Goal: Task Accomplishment & Management: Use online tool/utility

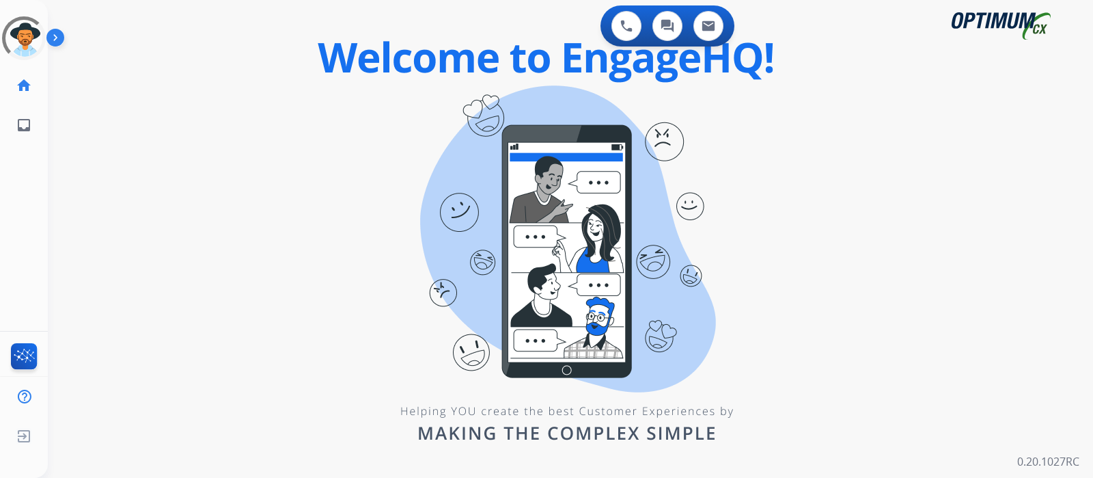
click at [60, 38] on img at bounding box center [57, 40] width 23 height 26
click at [61, 31] on img at bounding box center [57, 40] width 23 height 26
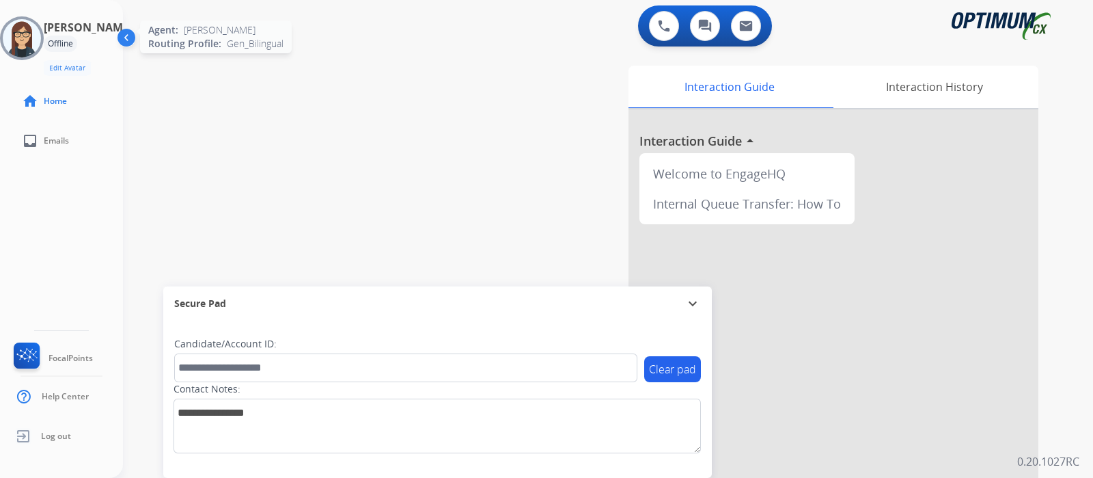
click at [44, 20] on div at bounding box center [22, 38] width 44 height 44
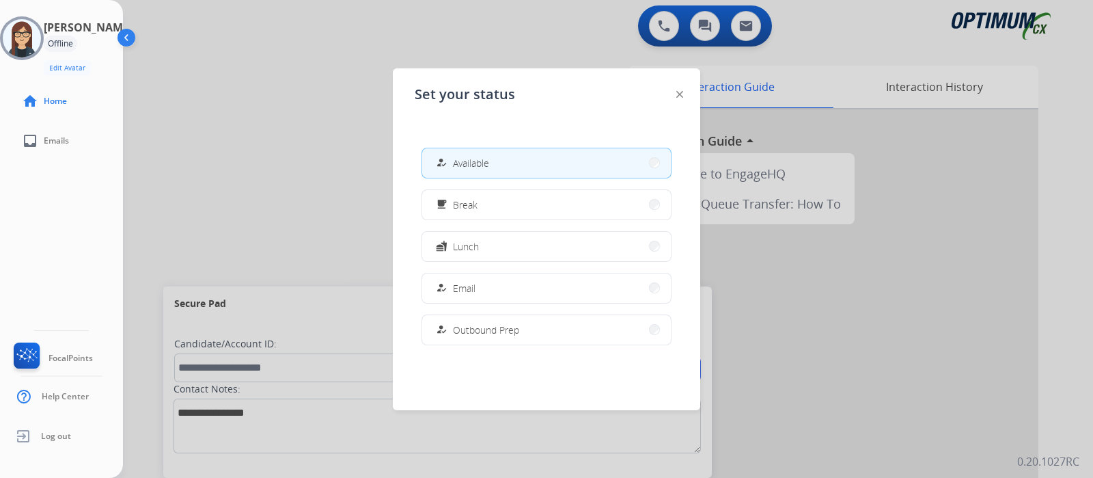
click at [540, 150] on button "how_to_reg Available" at bounding box center [546, 162] width 249 height 29
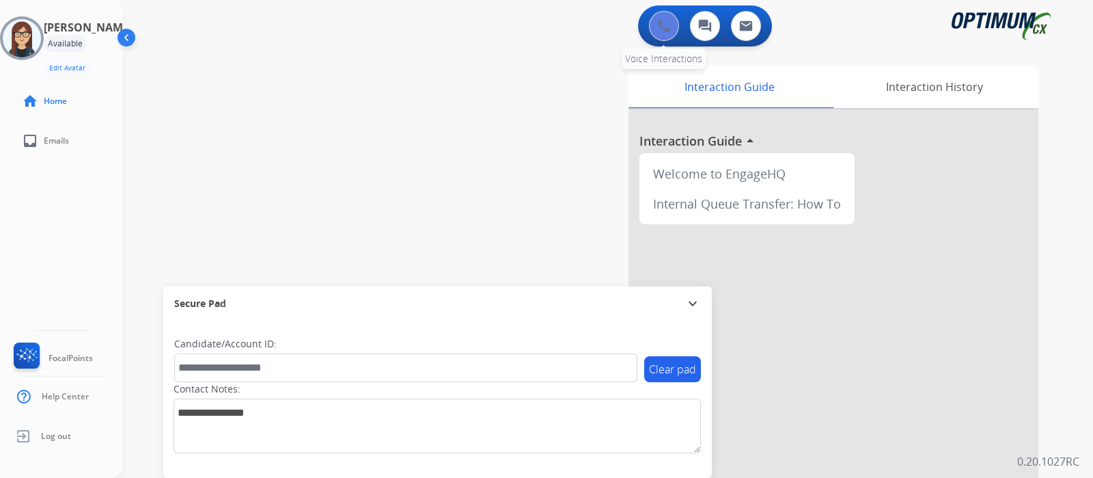
click at [663, 24] on img at bounding box center [664, 26] width 12 height 12
click at [674, 16] on button at bounding box center [664, 26] width 30 height 30
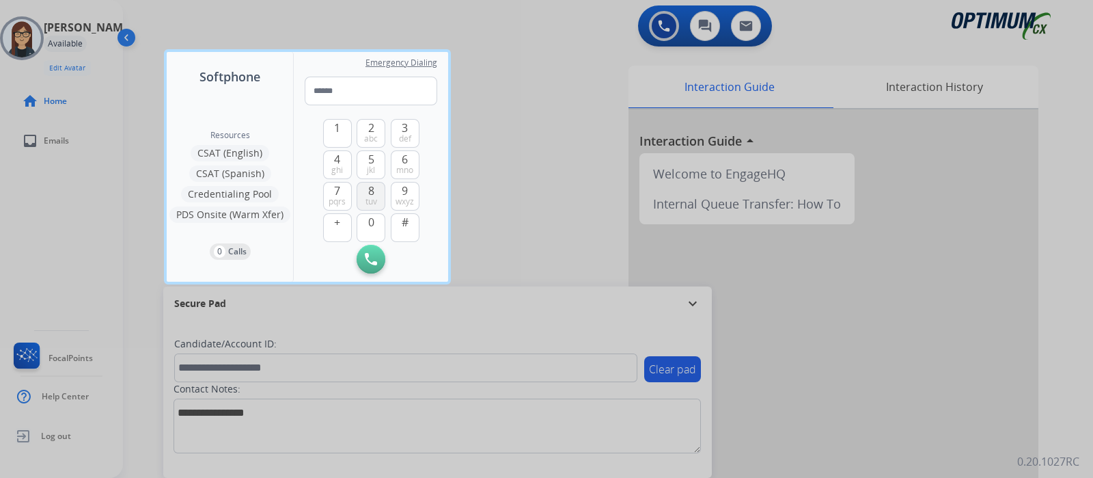
click at [373, 189] on span "8" at bounding box center [371, 190] width 6 height 16
click at [371, 158] on span "5" at bounding box center [371, 159] width 6 height 16
click at [371, 221] on span "0" at bounding box center [371, 222] width 6 height 16
click at [410, 258] on img at bounding box center [406, 259] width 14 height 10
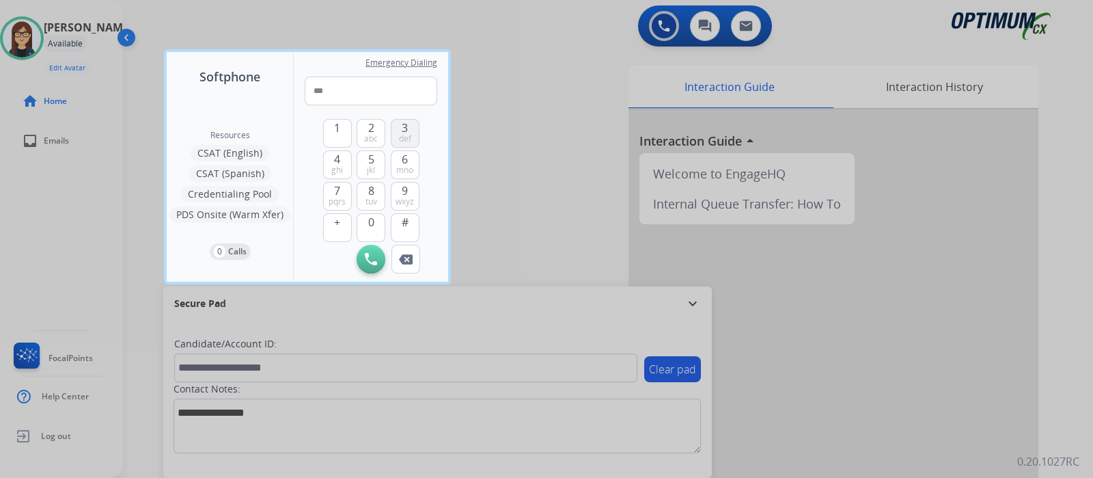
click at [405, 126] on span "3" at bounding box center [405, 128] width 6 height 16
click at [371, 221] on span "0" at bounding box center [371, 222] width 6 height 16
click at [337, 158] on span "4" at bounding box center [337, 159] width 6 height 16
click at [405, 126] on span "3" at bounding box center [405, 128] width 6 height 16
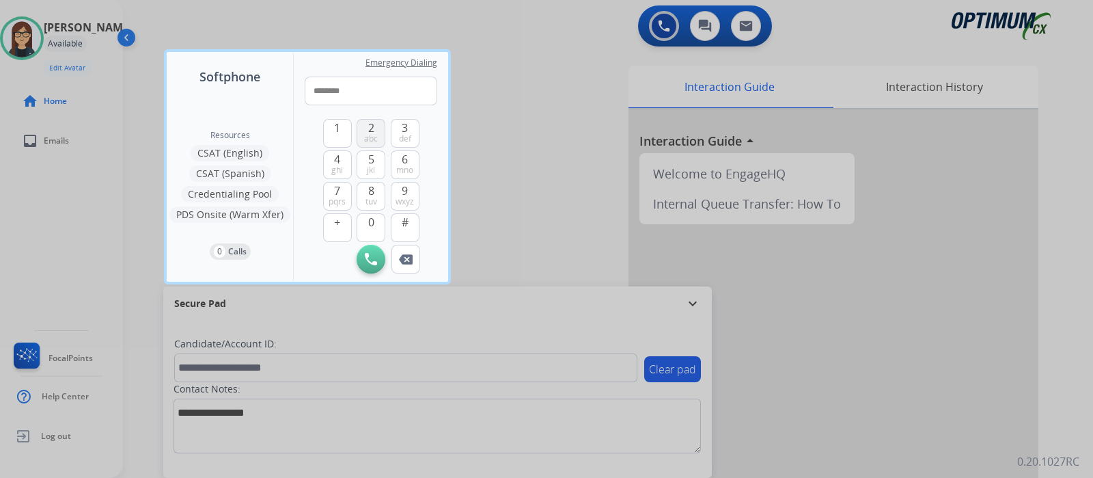
click at [371, 126] on span "2" at bounding box center [371, 128] width 6 height 16
click at [408, 129] on span "3" at bounding box center [405, 128] width 6 height 16
type input "**********"
click at [372, 256] on img at bounding box center [371, 259] width 12 height 12
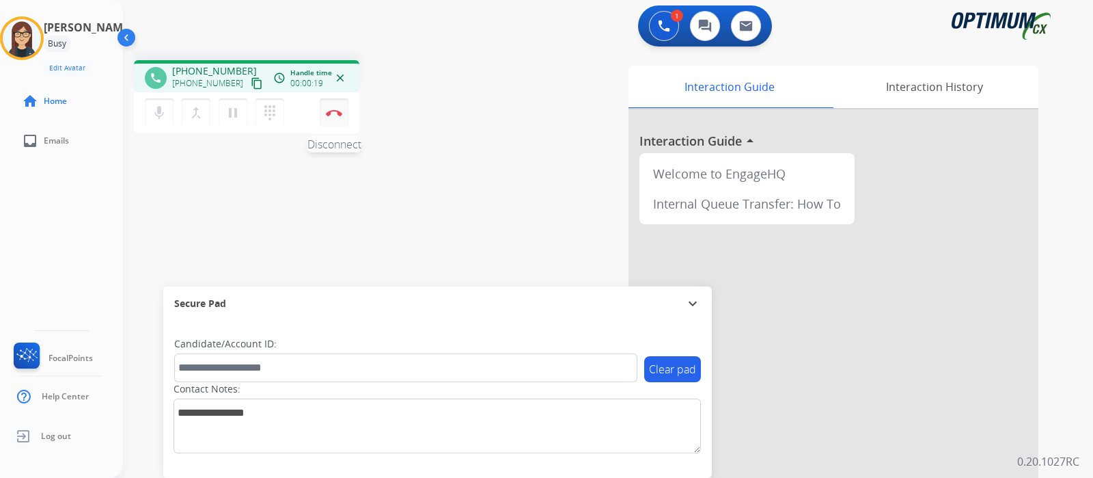
click at [331, 114] on img at bounding box center [334, 112] width 16 height 7
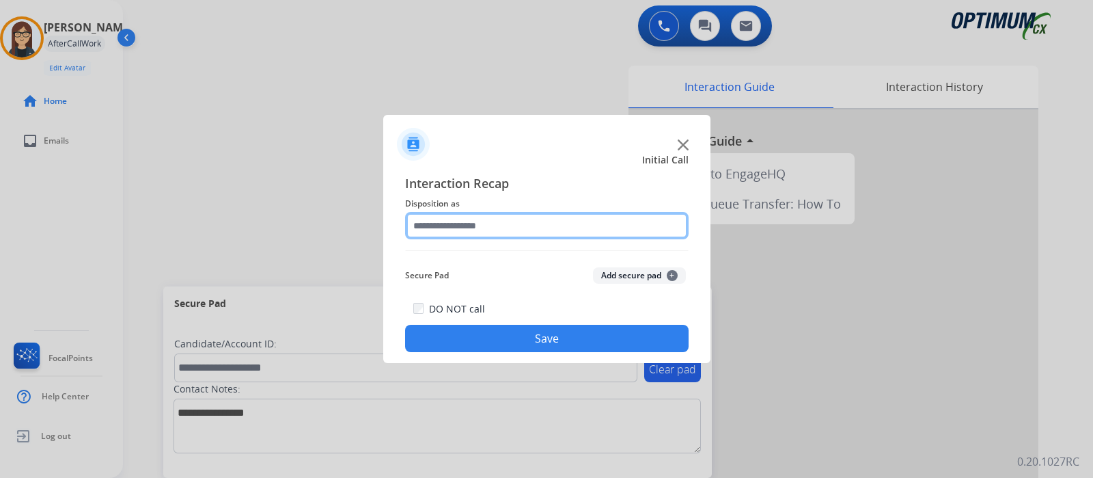
click at [551, 219] on input "text" at bounding box center [547, 225] width 284 height 27
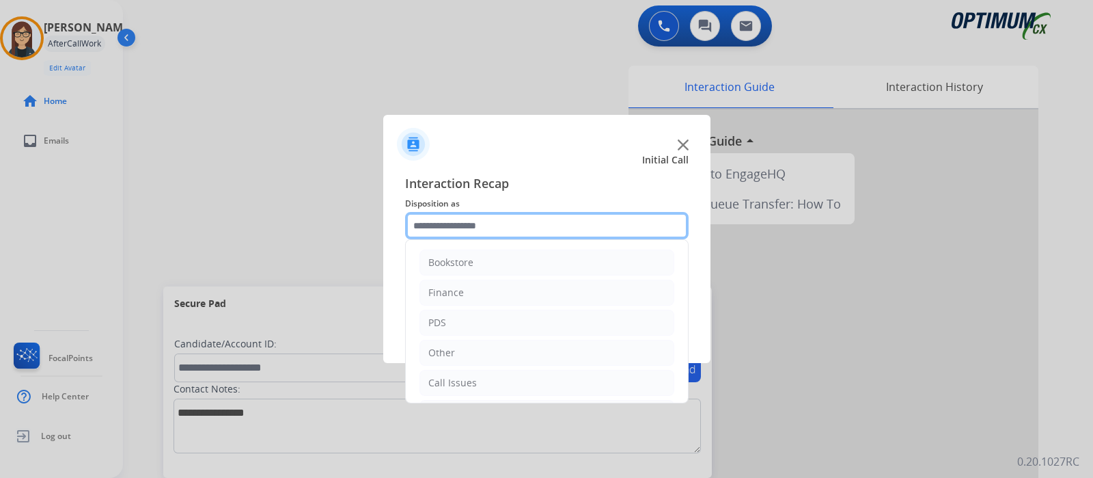
scroll to position [90, 0]
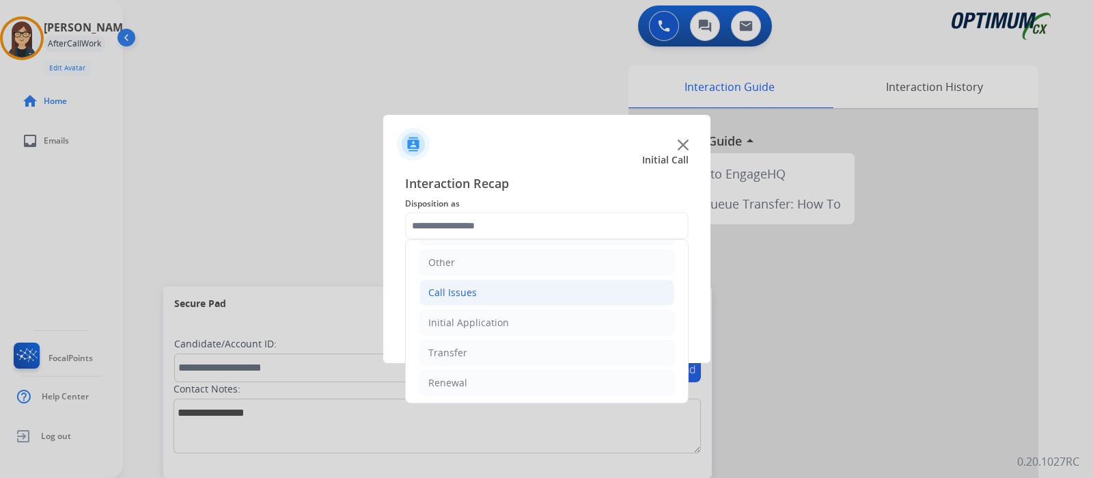
click at [542, 294] on li "Call Issues" at bounding box center [546, 292] width 255 height 26
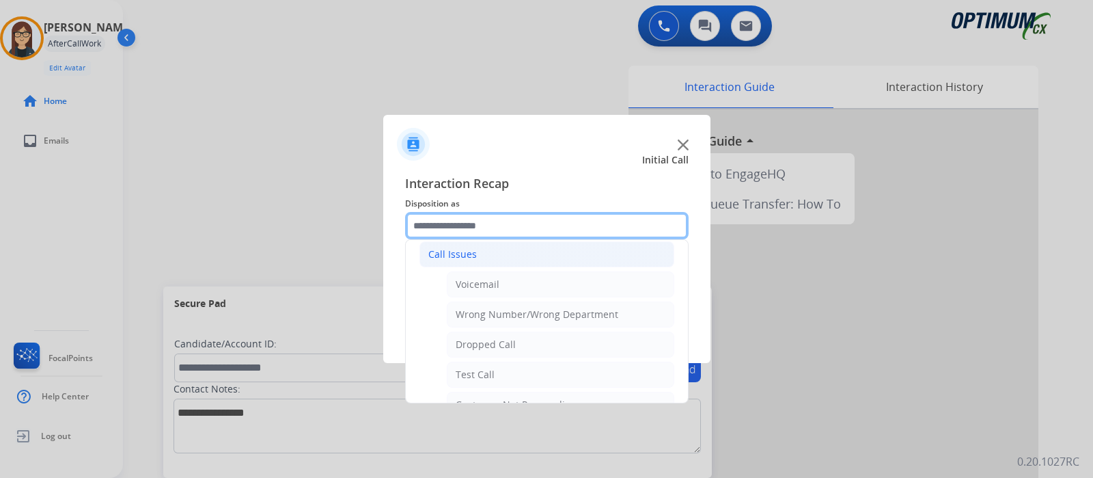
scroll to position [160, 0]
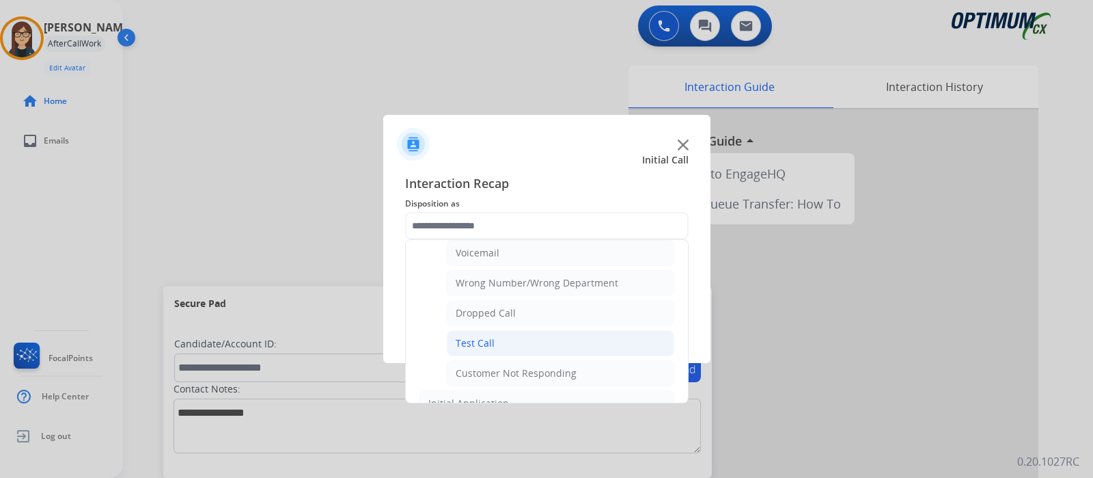
click at [554, 335] on li "Test Call" at bounding box center [560, 343] width 227 height 26
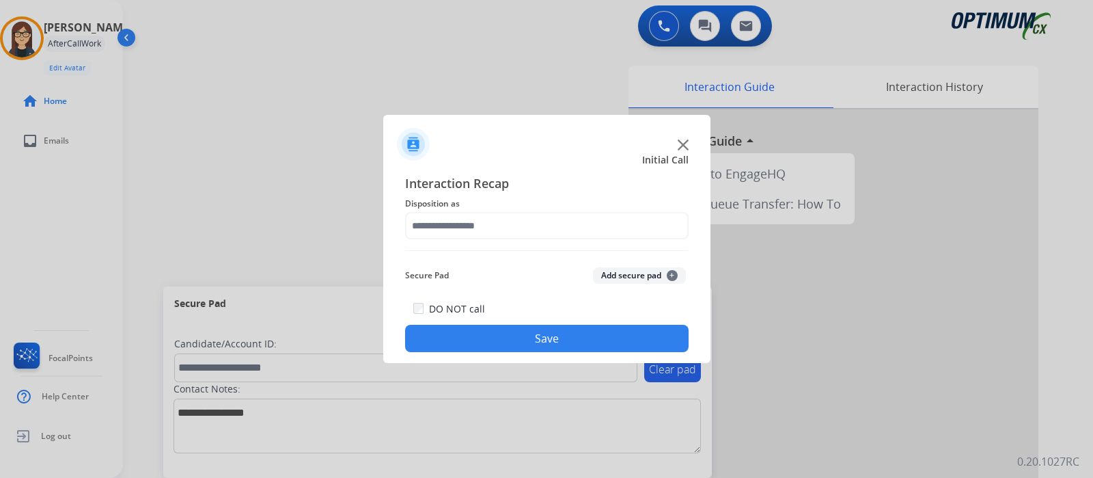
type input "*********"
click at [574, 333] on button "Save" at bounding box center [547, 338] width 284 height 27
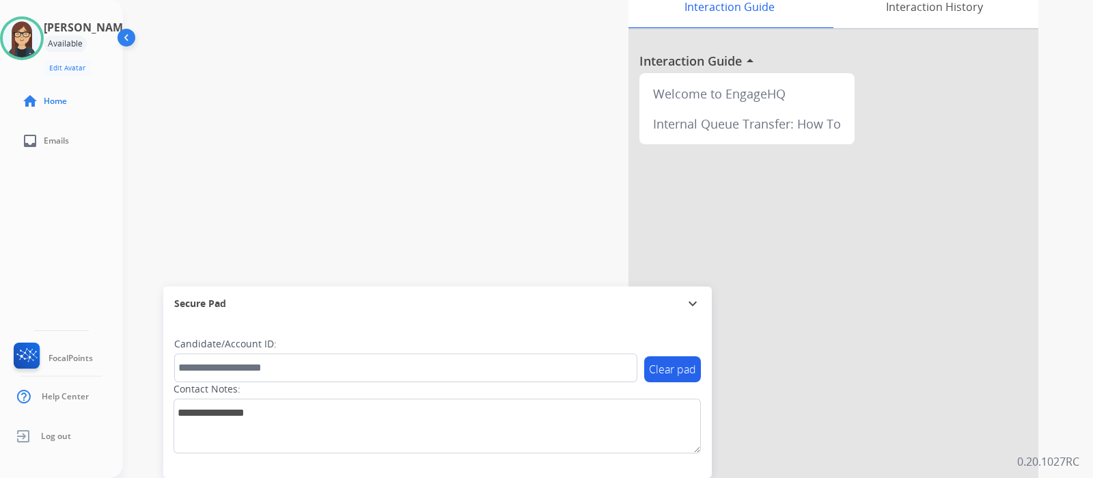
scroll to position [141, 0]
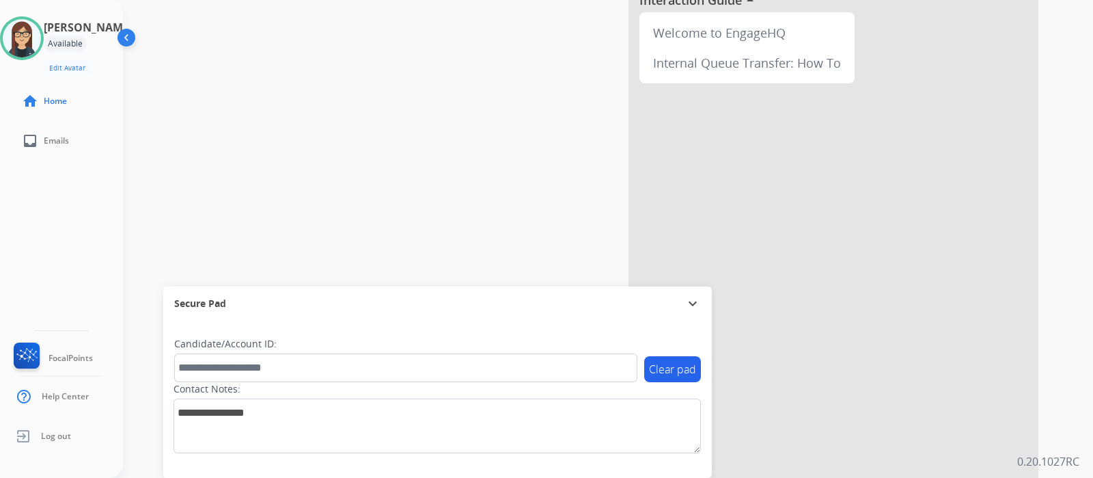
click at [980, 294] on div at bounding box center [834, 224] width 410 height 510
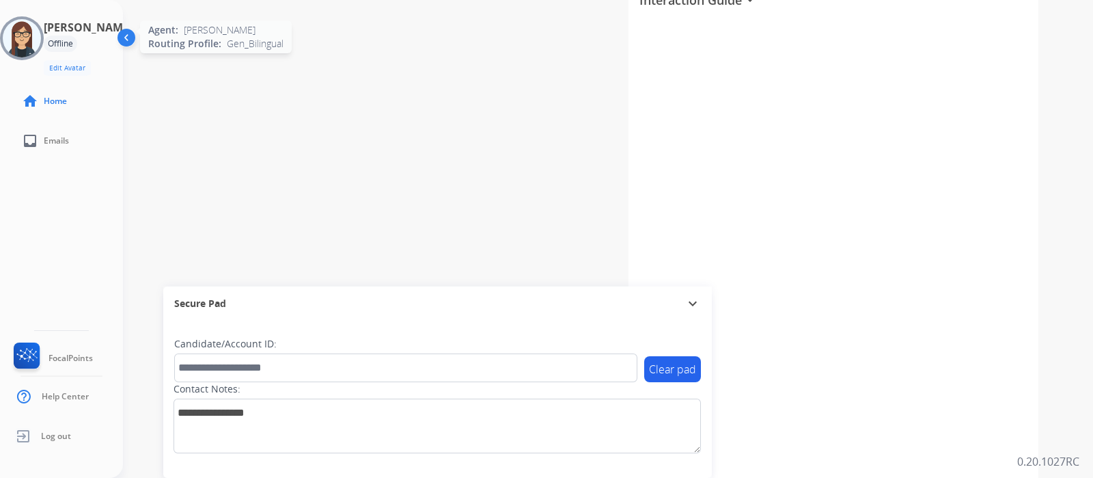
click at [33, 32] on img at bounding box center [22, 38] width 38 height 38
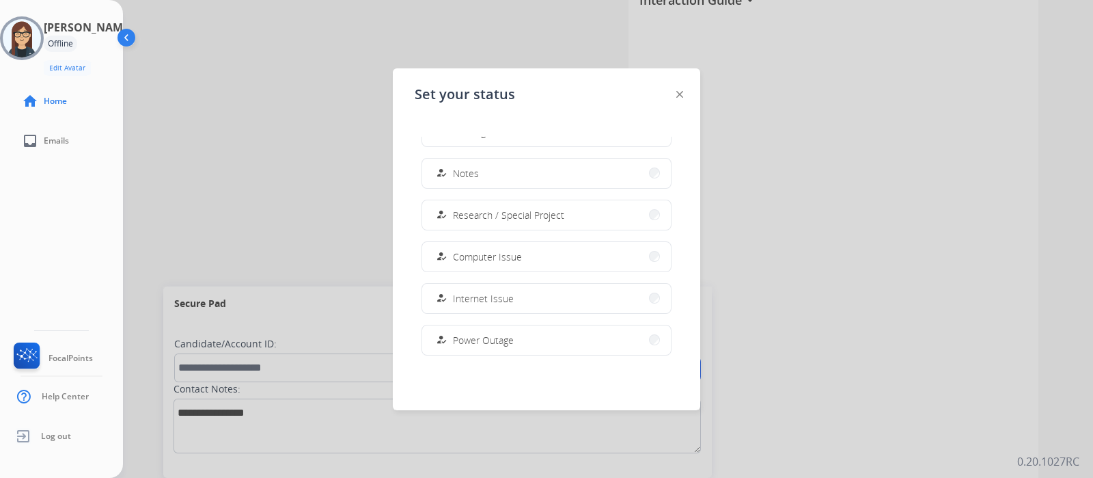
scroll to position [255, 0]
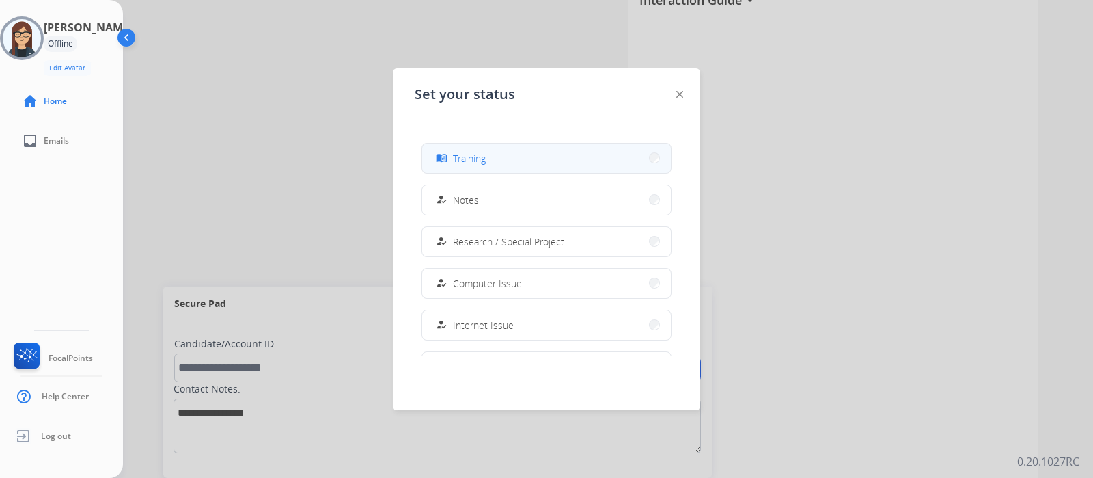
click at [484, 154] on span "Training" at bounding box center [469, 158] width 33 height 14
